Goal: Browse casually

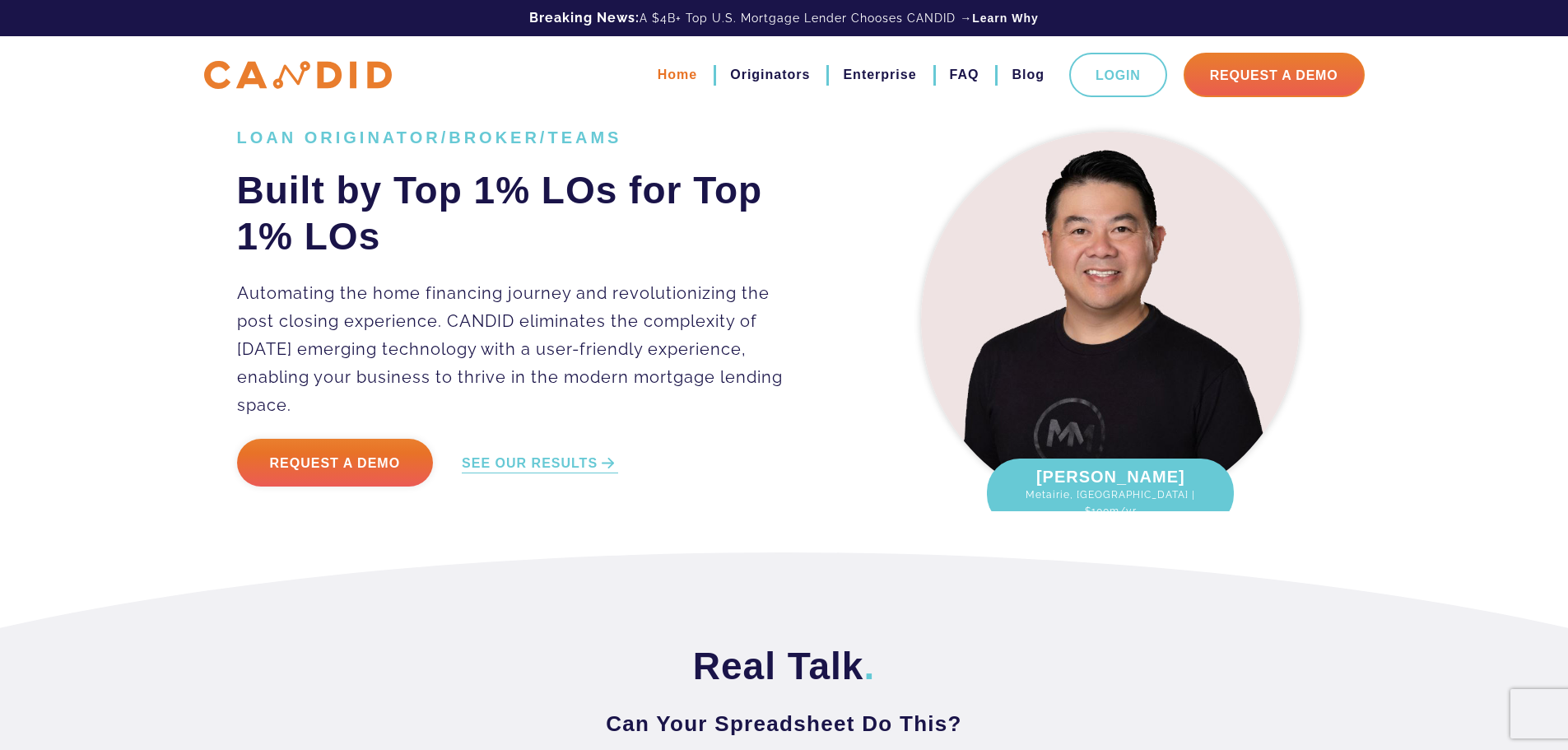
click at [681, 68] on link "Home" at bounding box center [677, 75] width 40 height 28
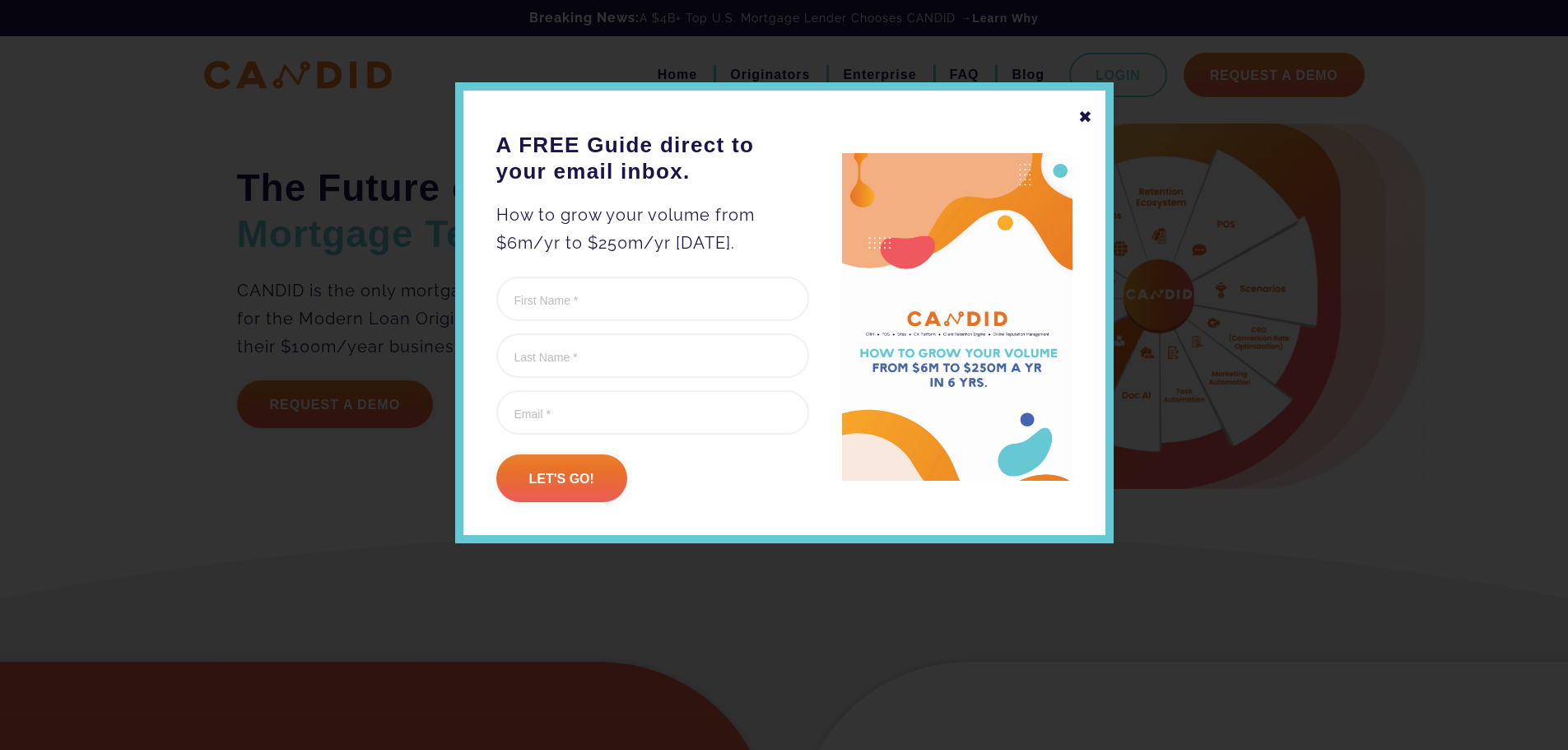
click at [1085, 115] on div "✖" at bounding box center [1086, 117] width 15 height 28
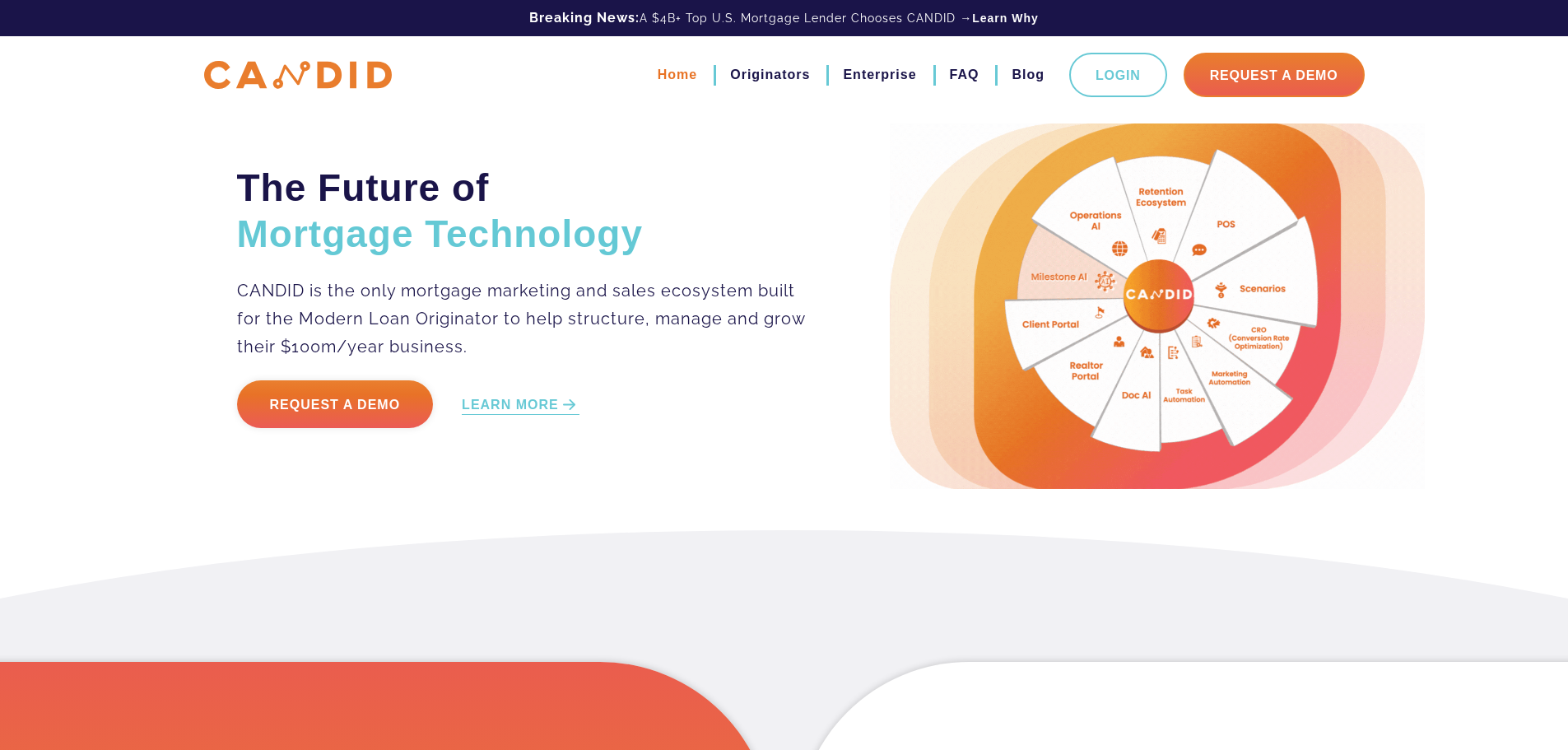
click at [685, 74] on link "Home" at bounding box center [677, 75] width 40 height 28
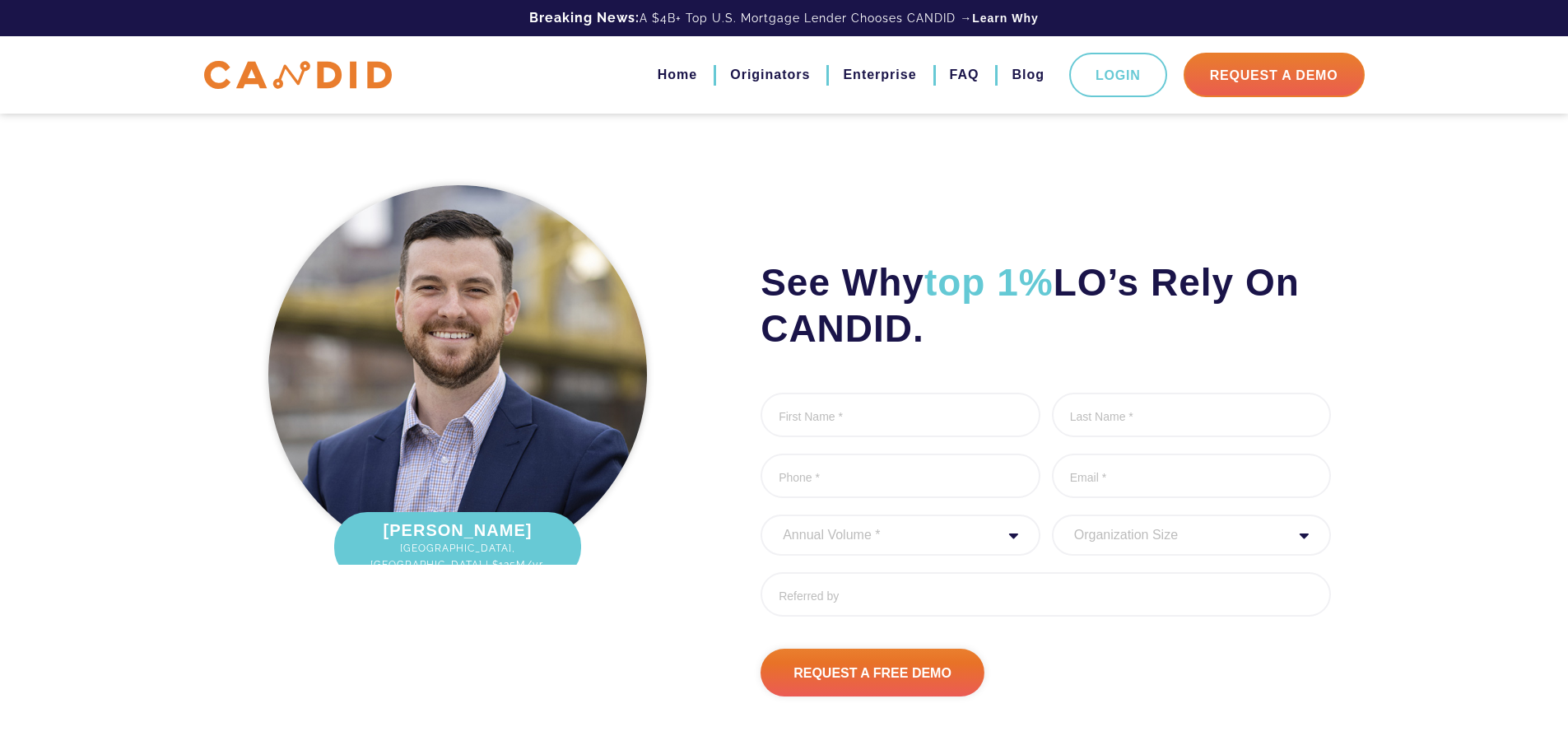
scroll to position [1977, 0]
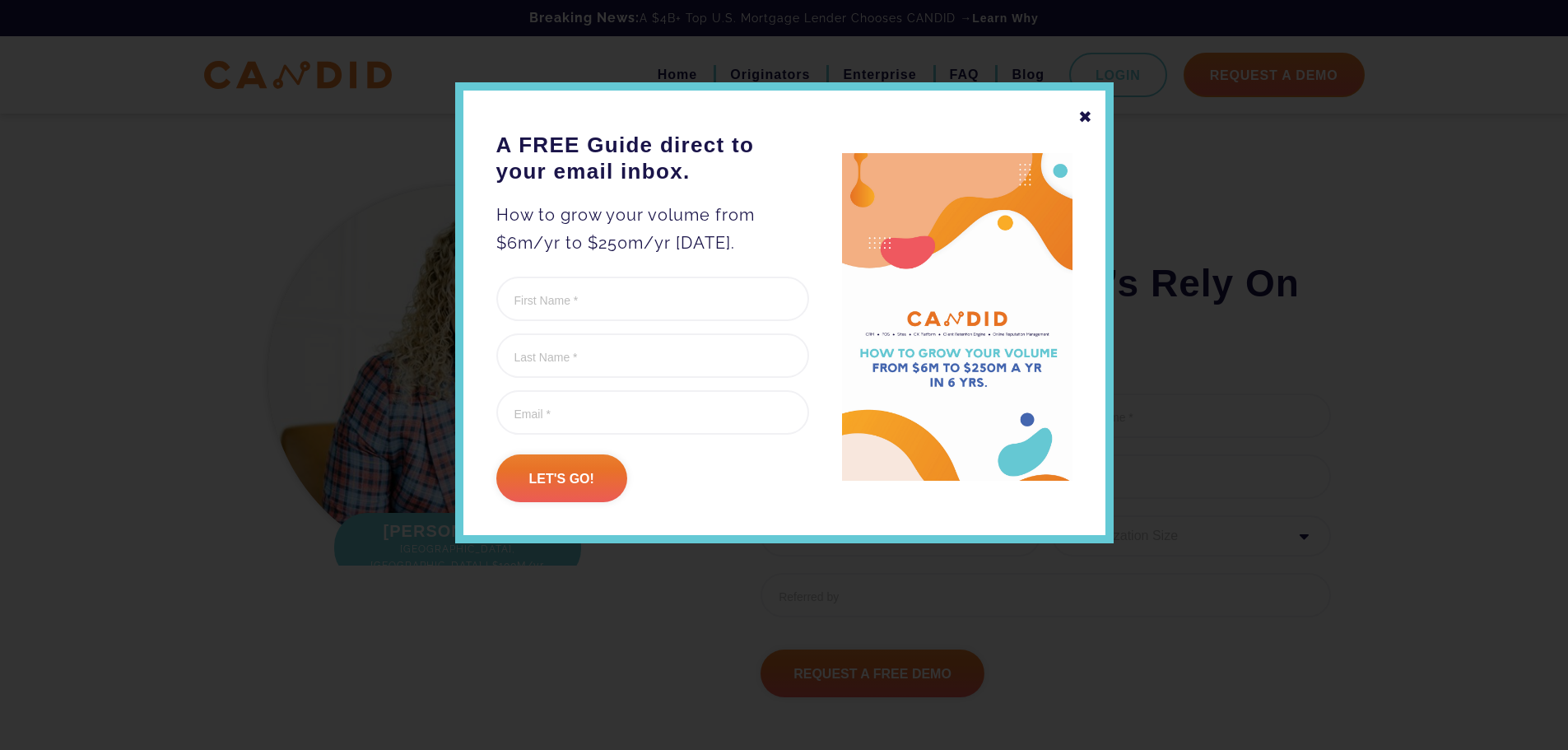
click at [1082, 113] on div "✖" at bounding box center [1086, 117] width 15 height 28
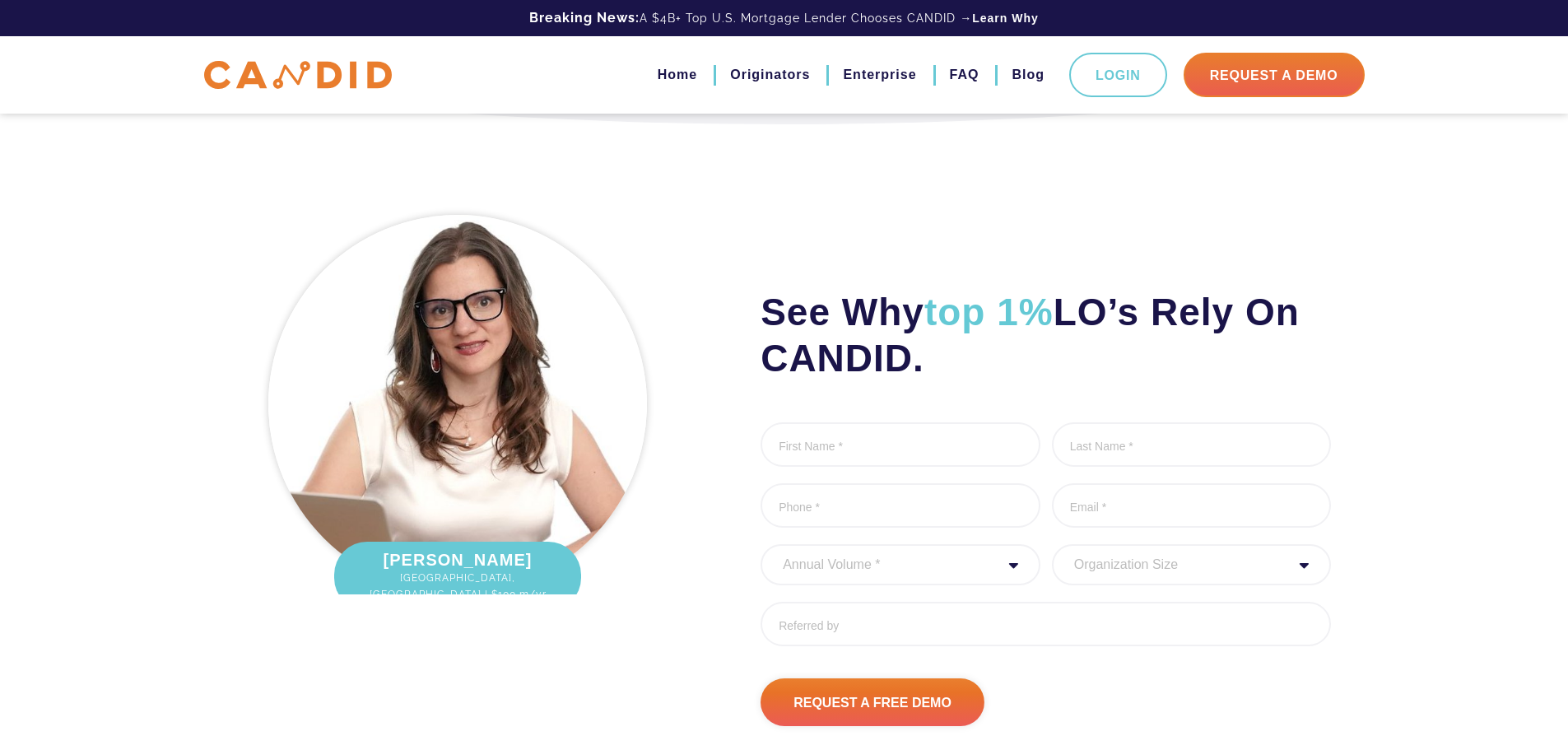
scroll to position [1894, 0]
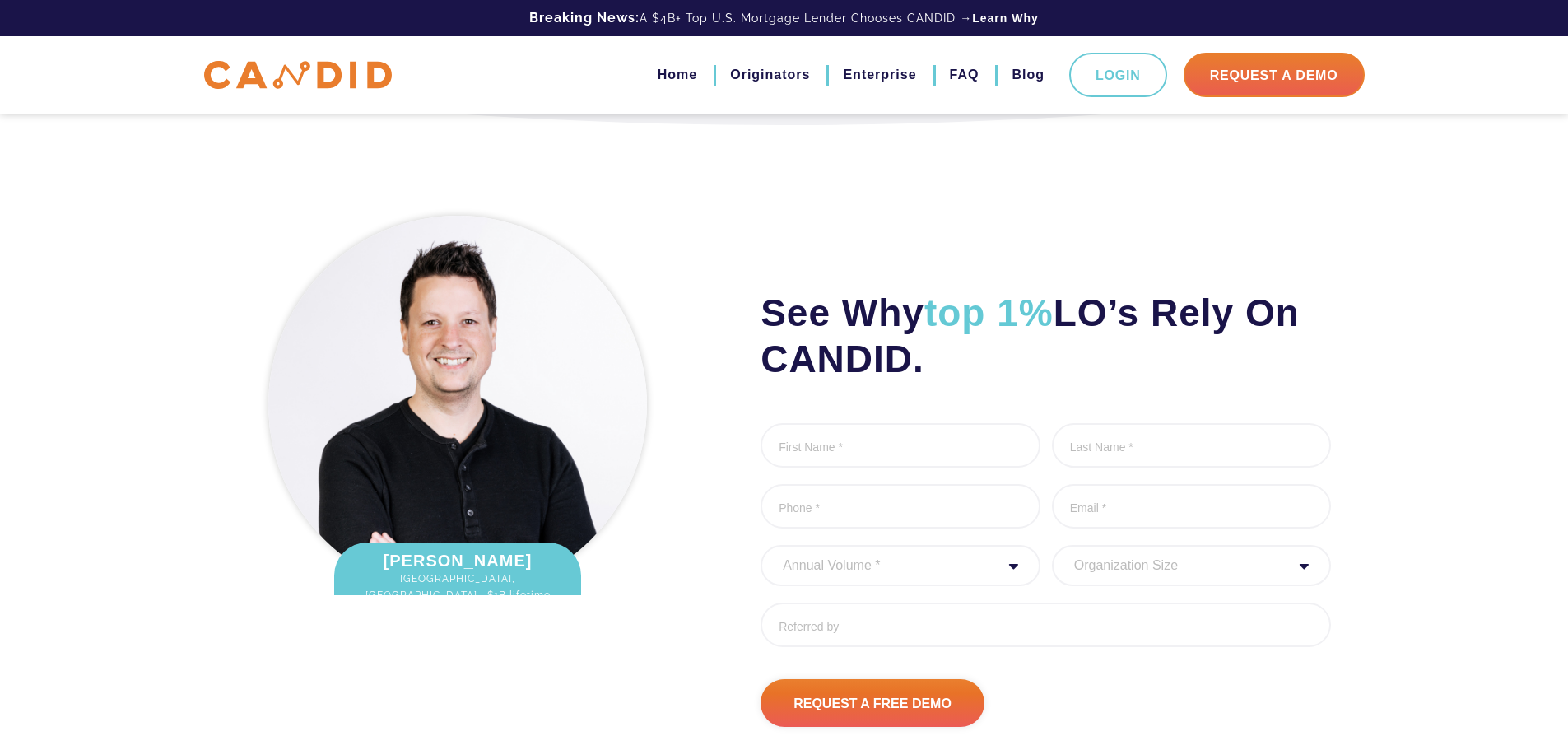
drag, startPoint x: 536, startPoint y: 564, endPoint x: 488, endPoint y: 564, distance: 48.0
click at [477, 554] on div "Garrett Locklear Nashville, TN | $1B lifetime fundings" at bounding box center [458, 586] width 247 height 86
drag, startPoint x: 489, startPoint y: 564, endPoint x: 391, endPoint y: 554, distance: 98.5
click at [391, 554] on div "Garrett Locklear Nashville, TN | $1B lifetime fundings" at bounding box center [458, 586] width 247 height 86
